Goal: Task Accomplishment & Management: Use online tool/utility

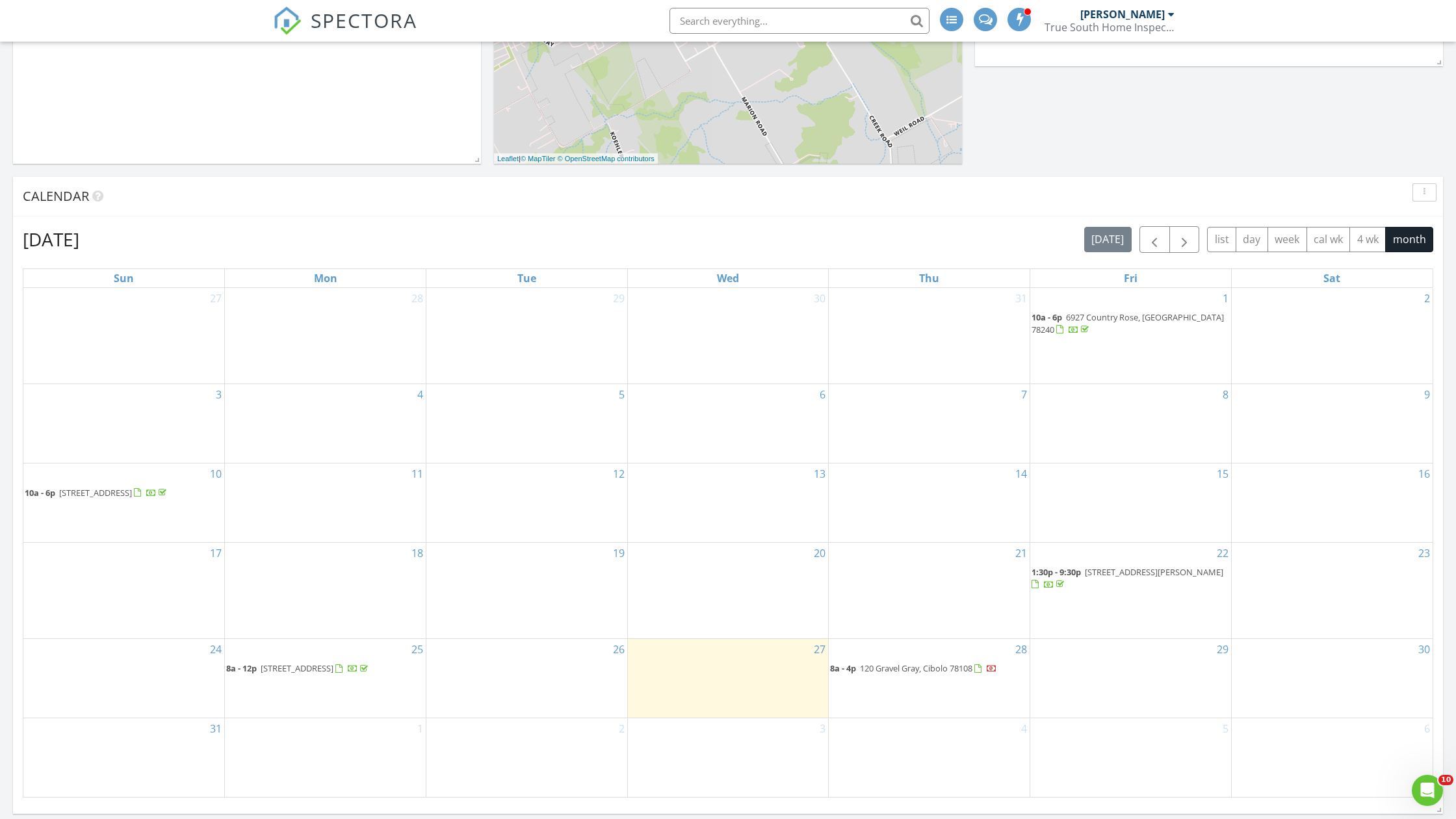
scroll to position [397, 0]
click at [317, 667] on span "300 Ivy Rd, Seguin 78155" at bounding box center [297, 667] width 73 height 11
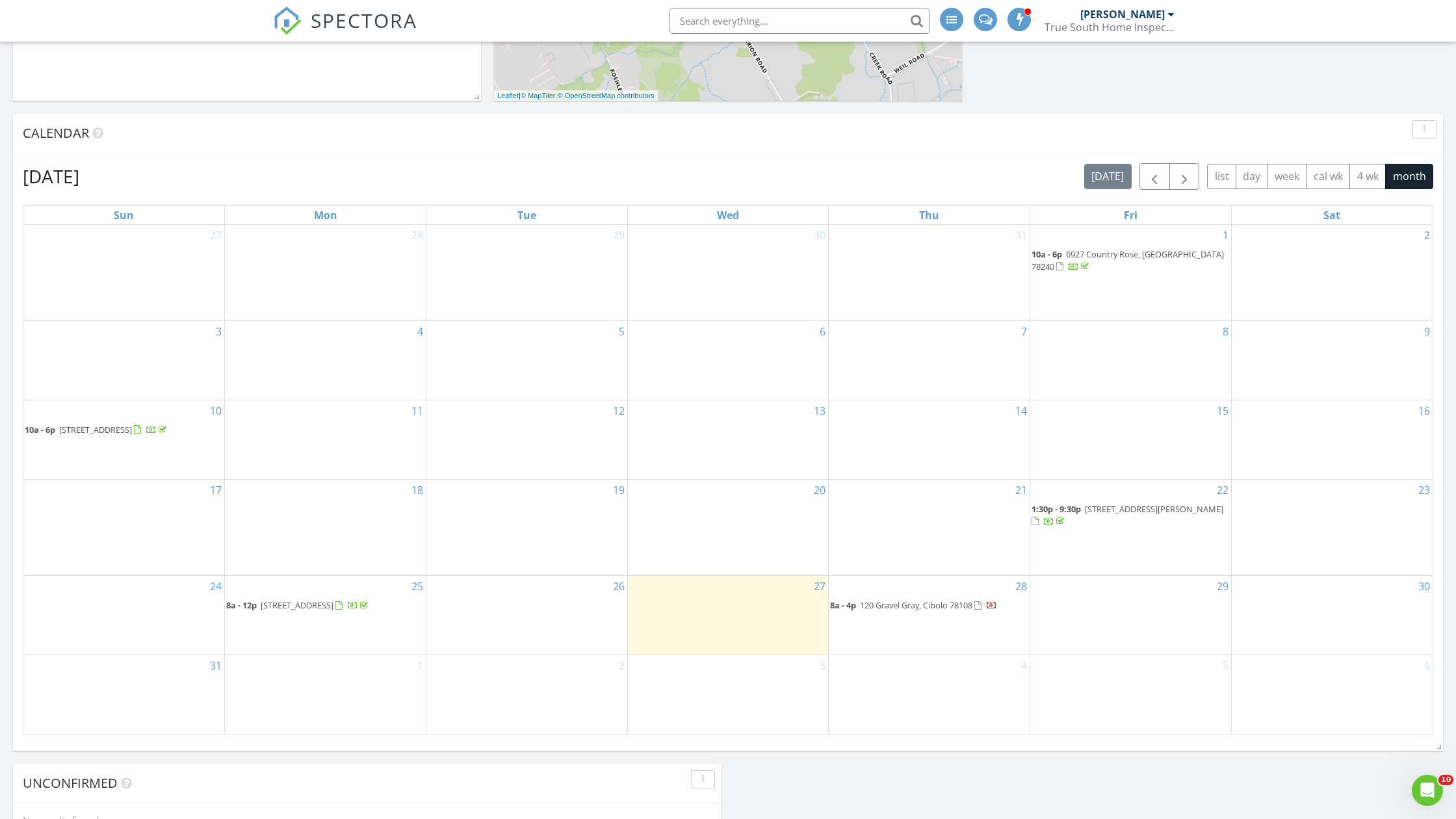
scroll to position [566, 0]
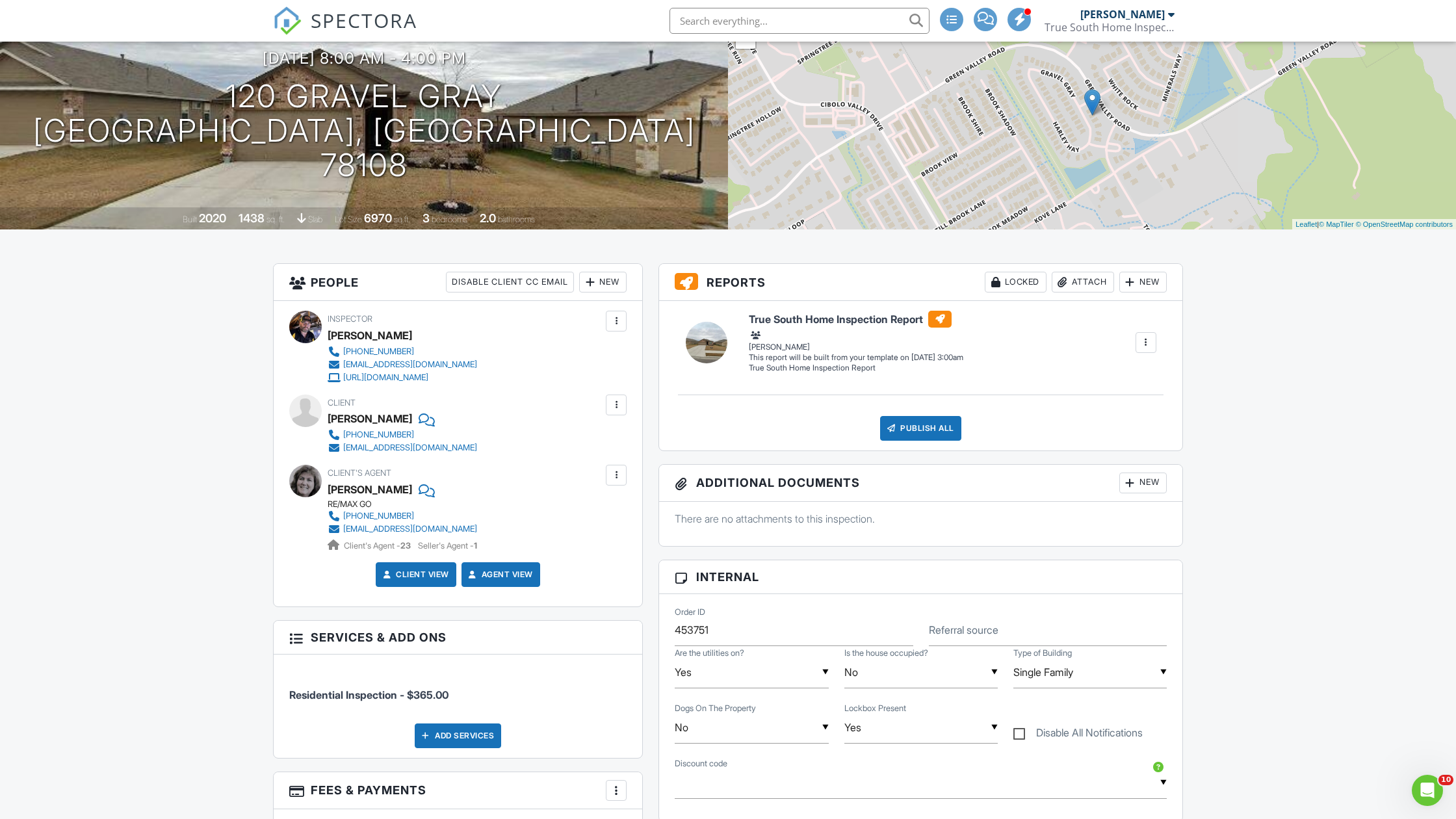
click at [1146, 341] on div at bounding box center [1146, 342] width 13 height 13
click at [1087, 367] on div "Build Now" at bounding box center [1098, 367] width 104 height 15
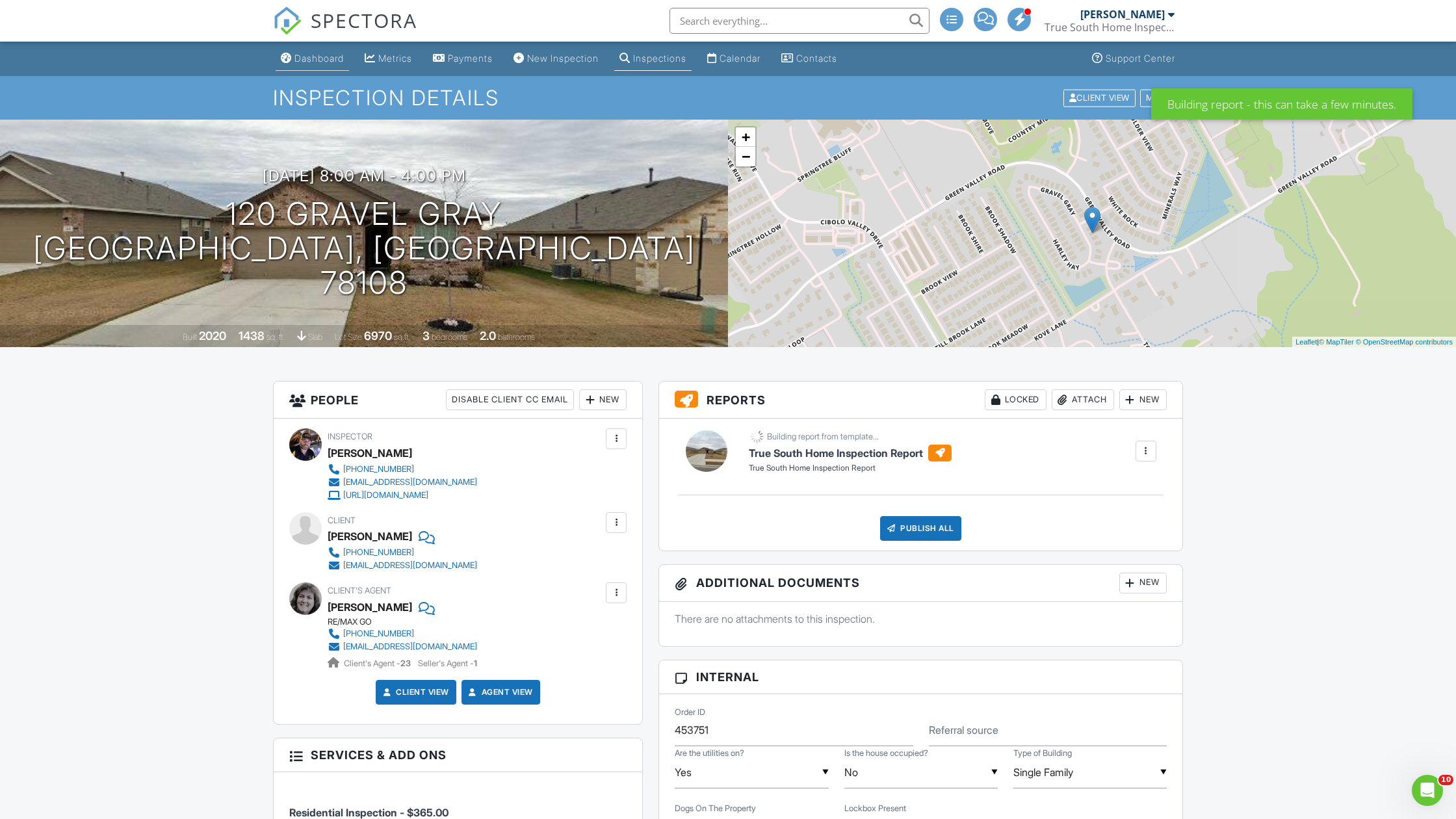
click at [321, 58] on div "Dashboard" at bounding box center [320, 58] width 49 height 11
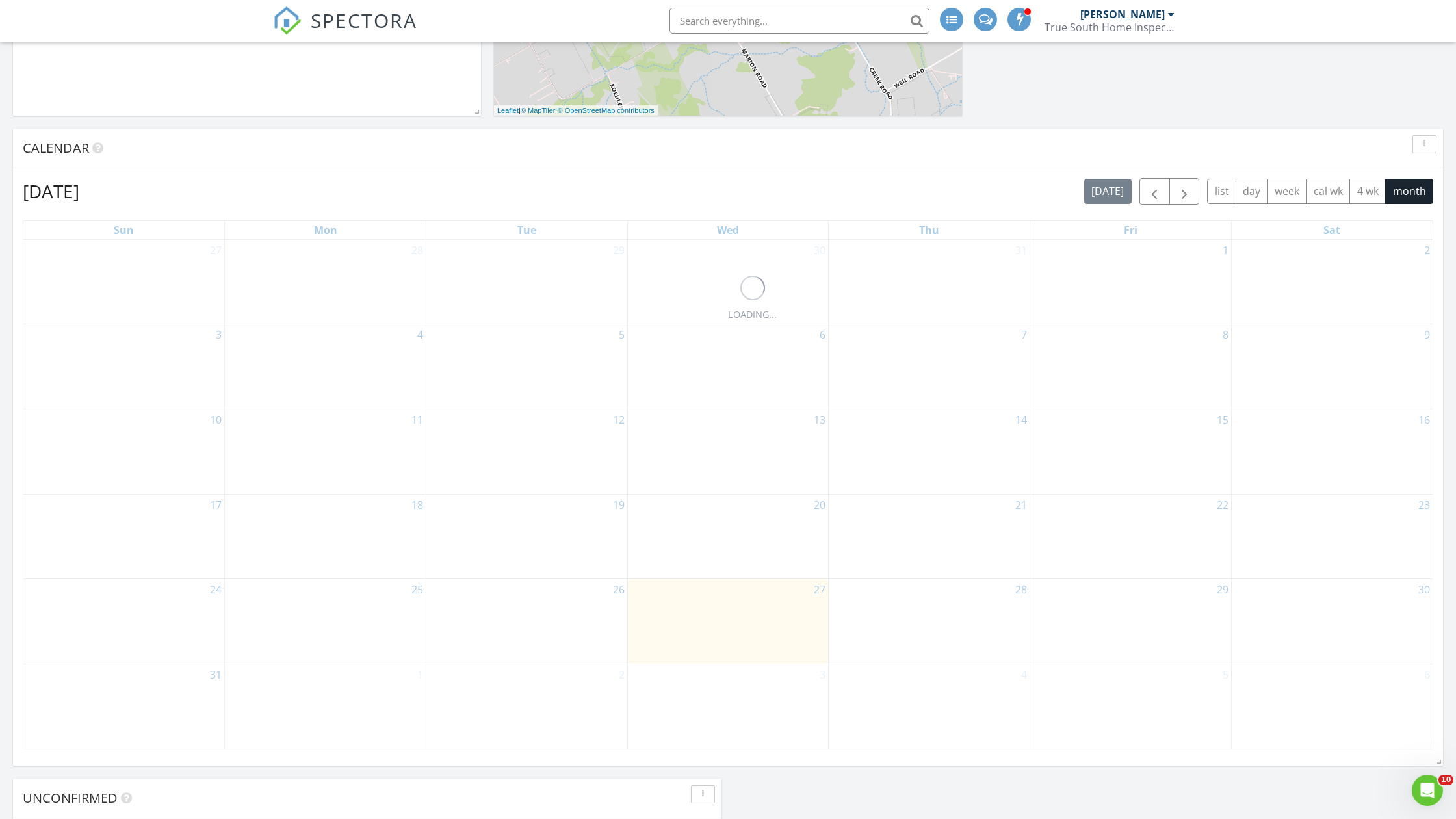
scroll to position [607, 0]
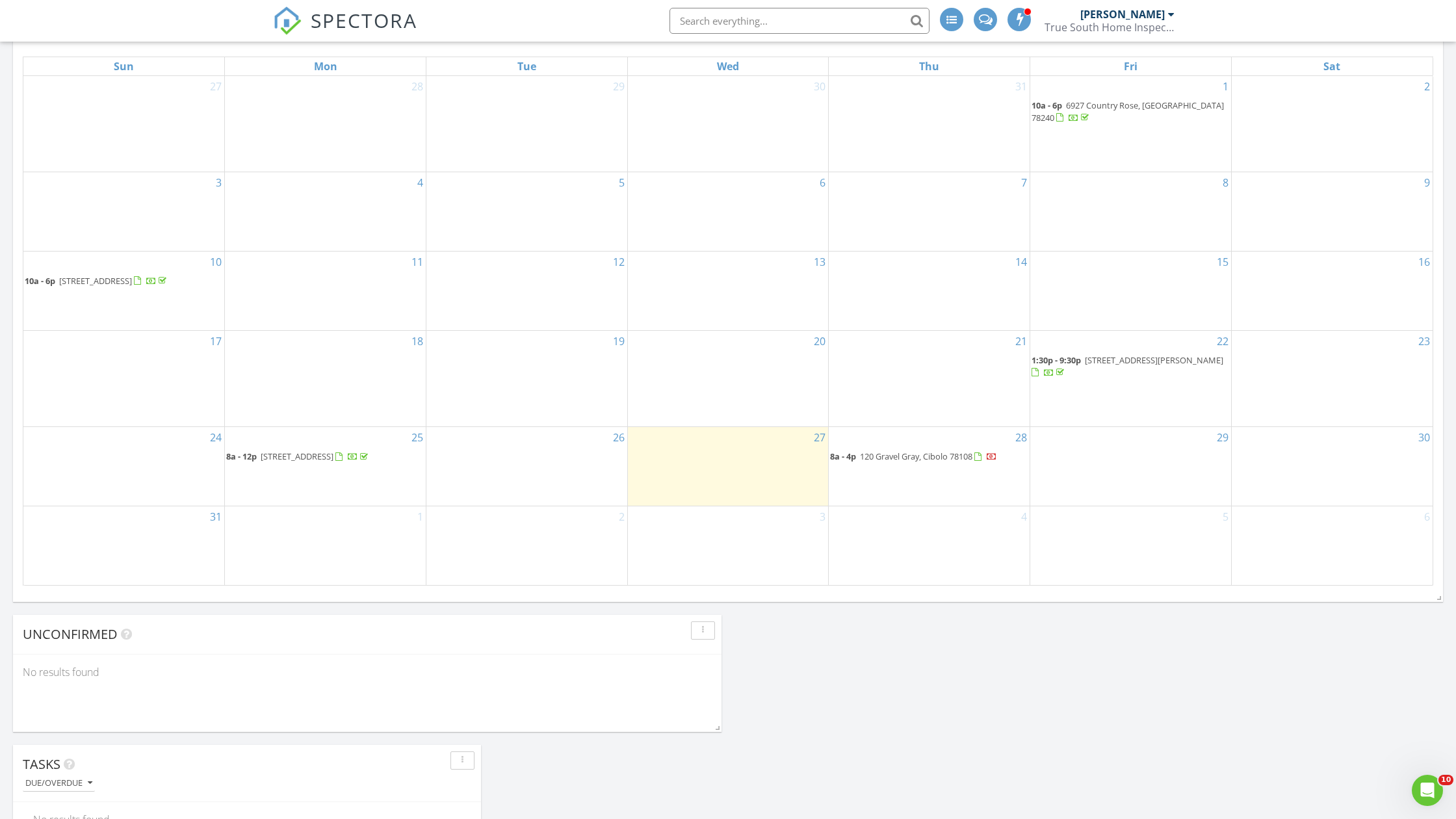
click at [330, 451] on span "[STREET_ADDRESS]" at bounding box center [297, 457] width 73 height 11
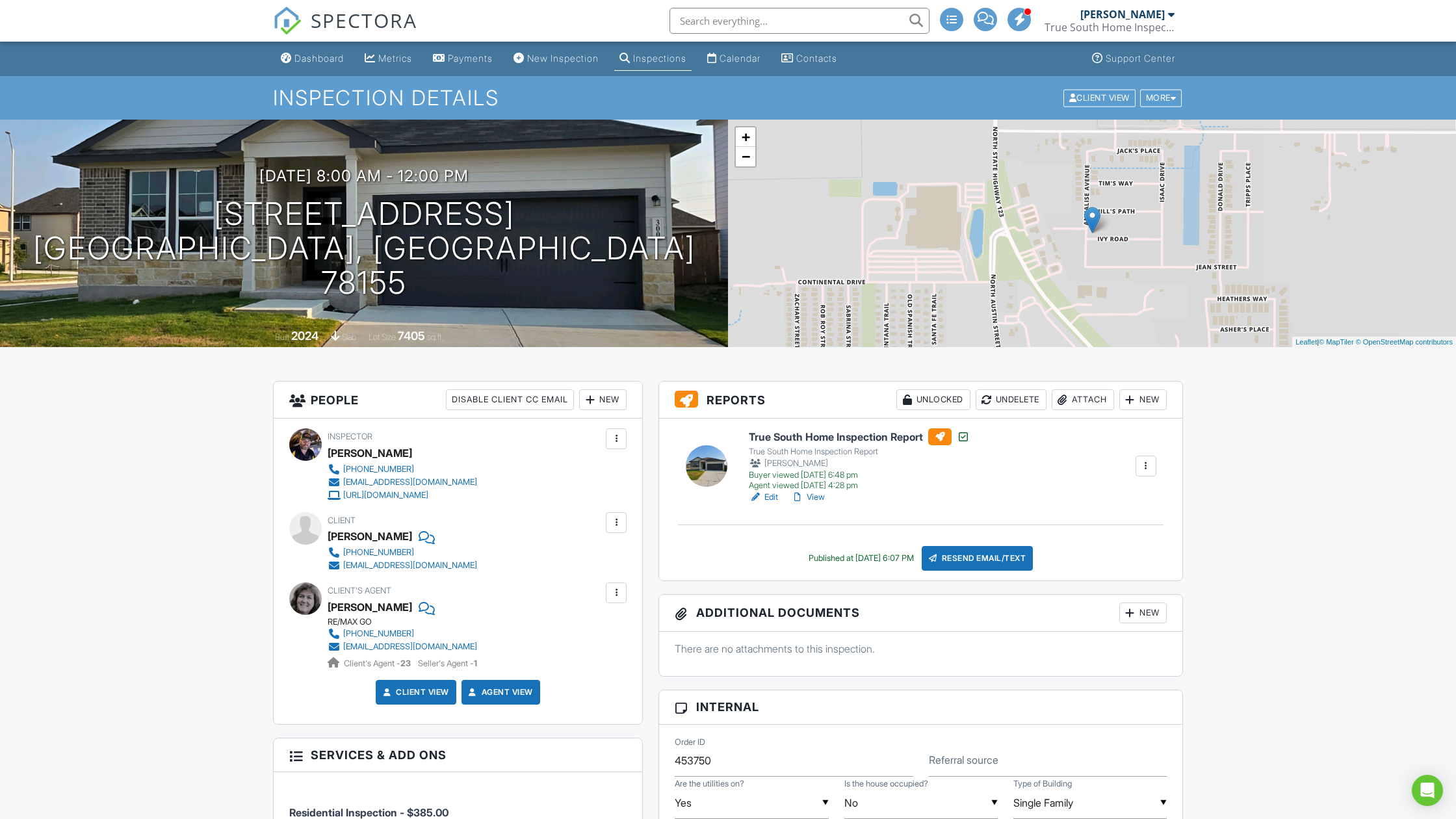
click at [773, 497] on link "Edit" at bounding box center [763, 497] width 29 height 13
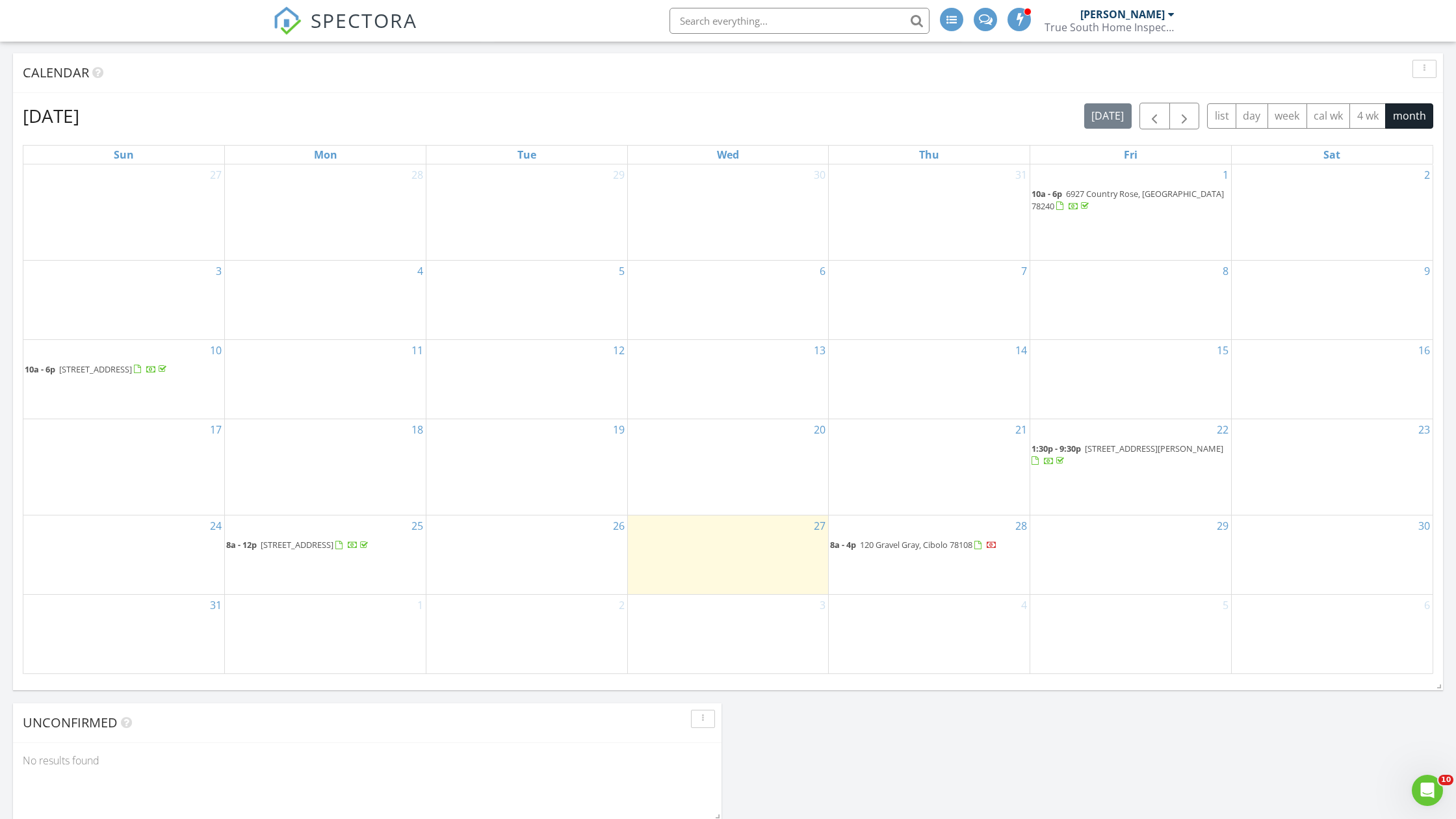
scroll to position [537, 0]
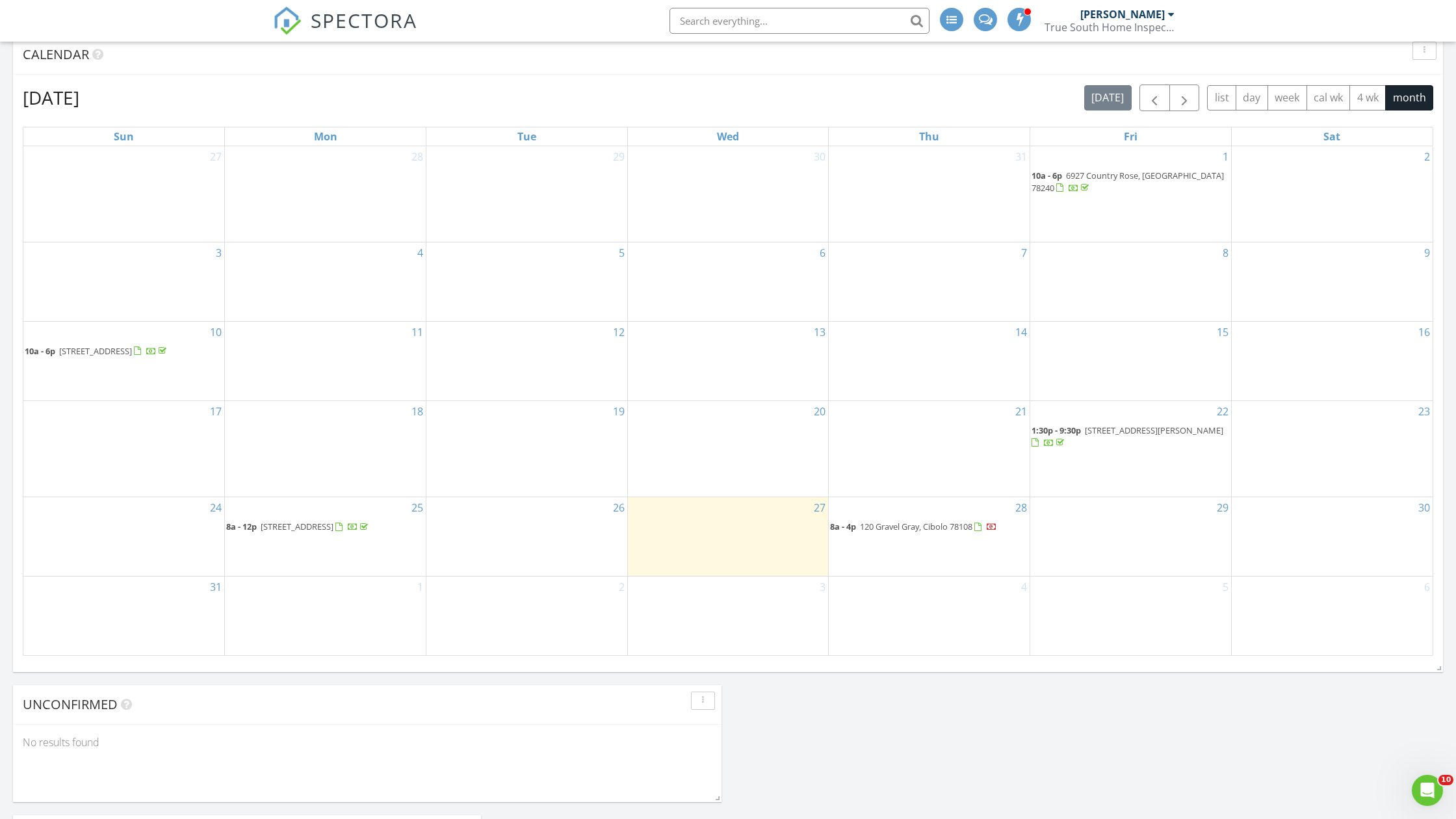
click at [327, 526] on span "300 Ivy Rd, Seguin 78155" at bounding box center [297, 526] width 73 height 11
